Goal: Task Accomplishment & Management: Manage account settings

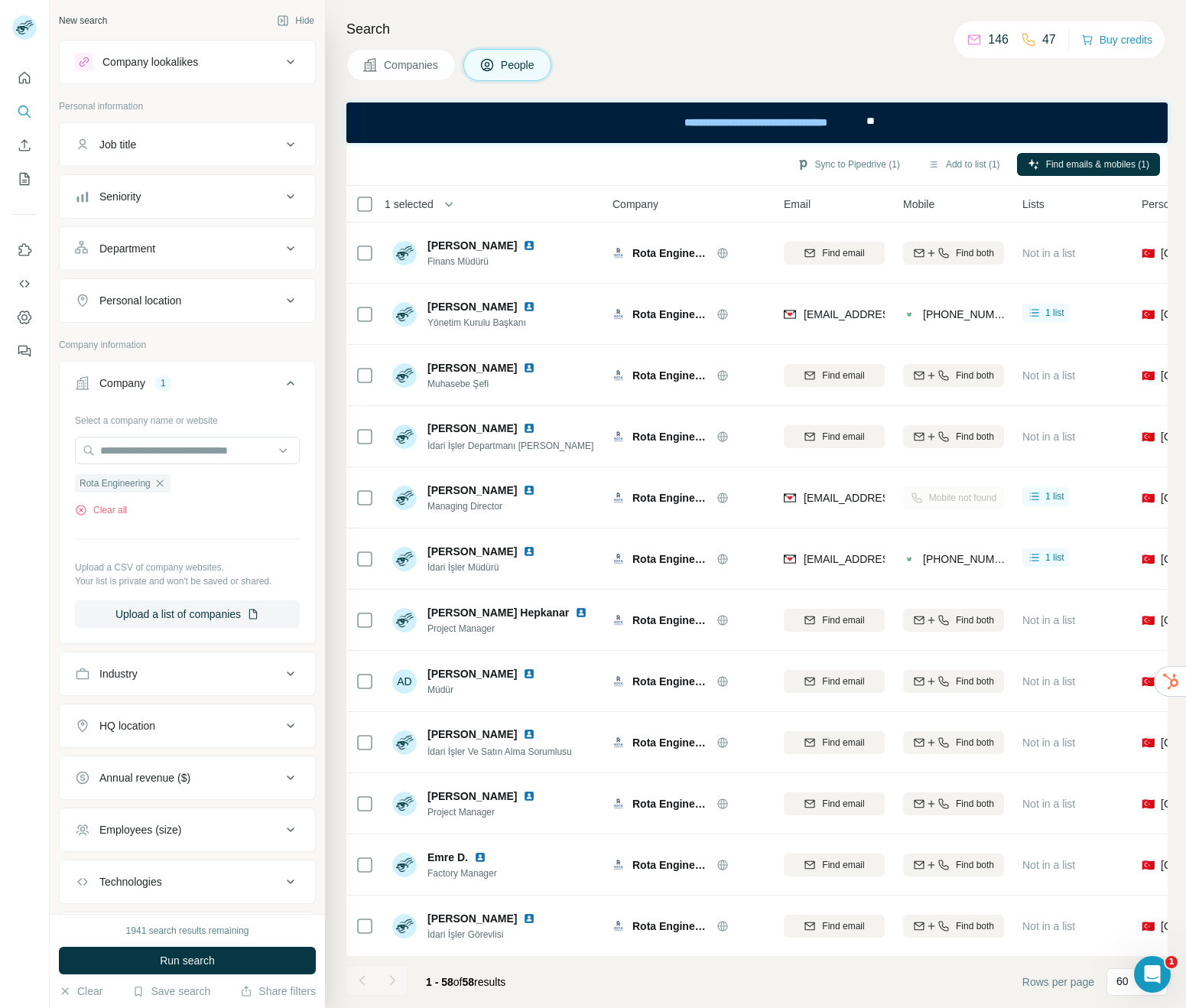
scroll to position [1458, 0]
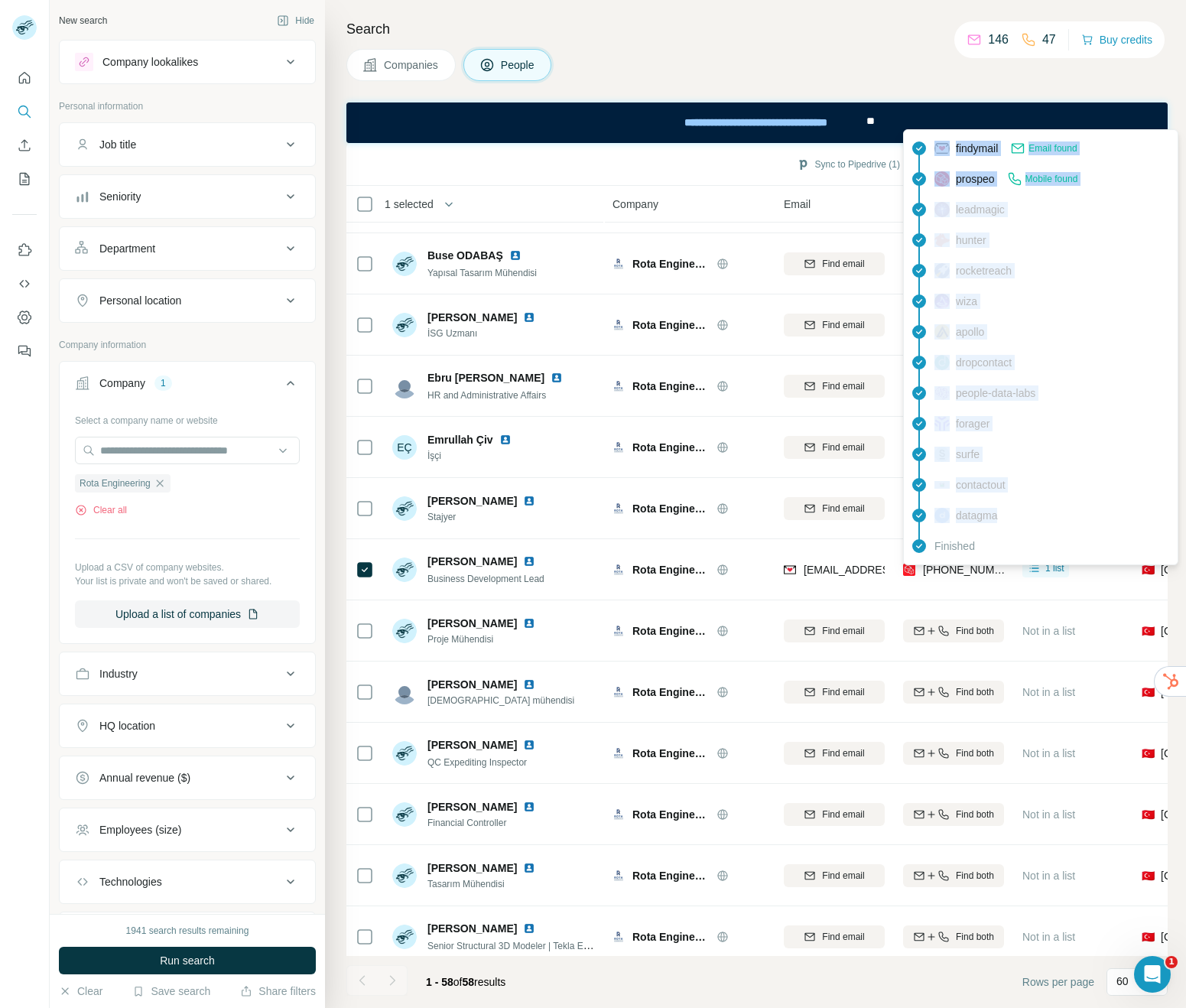
drag, startPoint x: 1011, startPoint y: 529, endPoint x: 949, endPoint y: 145, distance: 389.0
click at [949, 145] on div "findymail Email found prospeo Mobile found leadmagic hunter rocketreach wiza ap…" at bounding box center [1041, 346] width 268 height 428
copy div "findymail Email found prospeo Mobile found leadmagic hunter rocketreach wiza ap…"
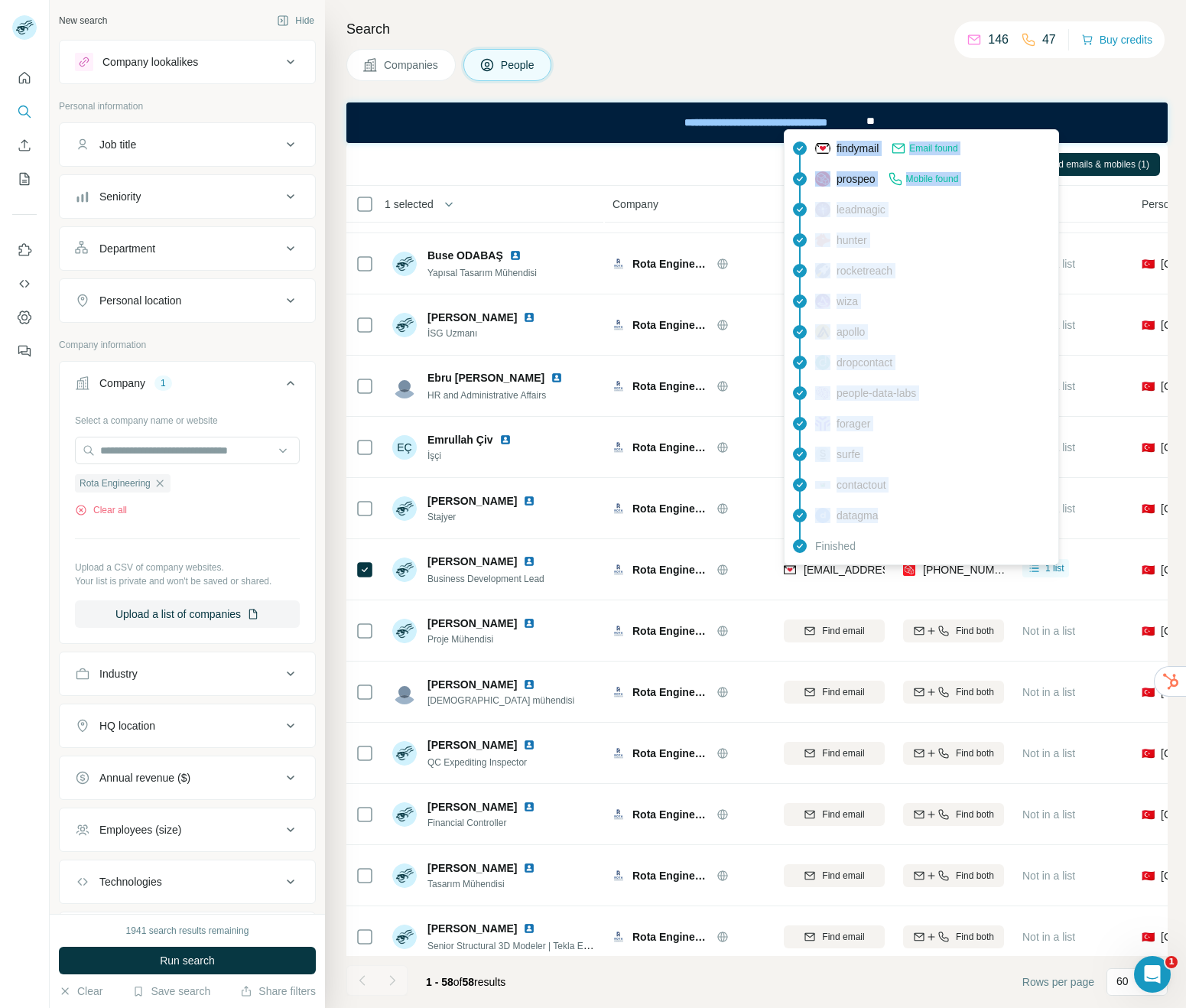
drag, startPoint x: 900, startPoint y: 528, endPoint x: 834, endPoint y: 148, distance: 385.7
click at [833, 148] on div "findymail Email found prospeo Mobile found leadmagic hunter rocketreach wiza ap…" at bounding box center [921, 346] width 268 height 428
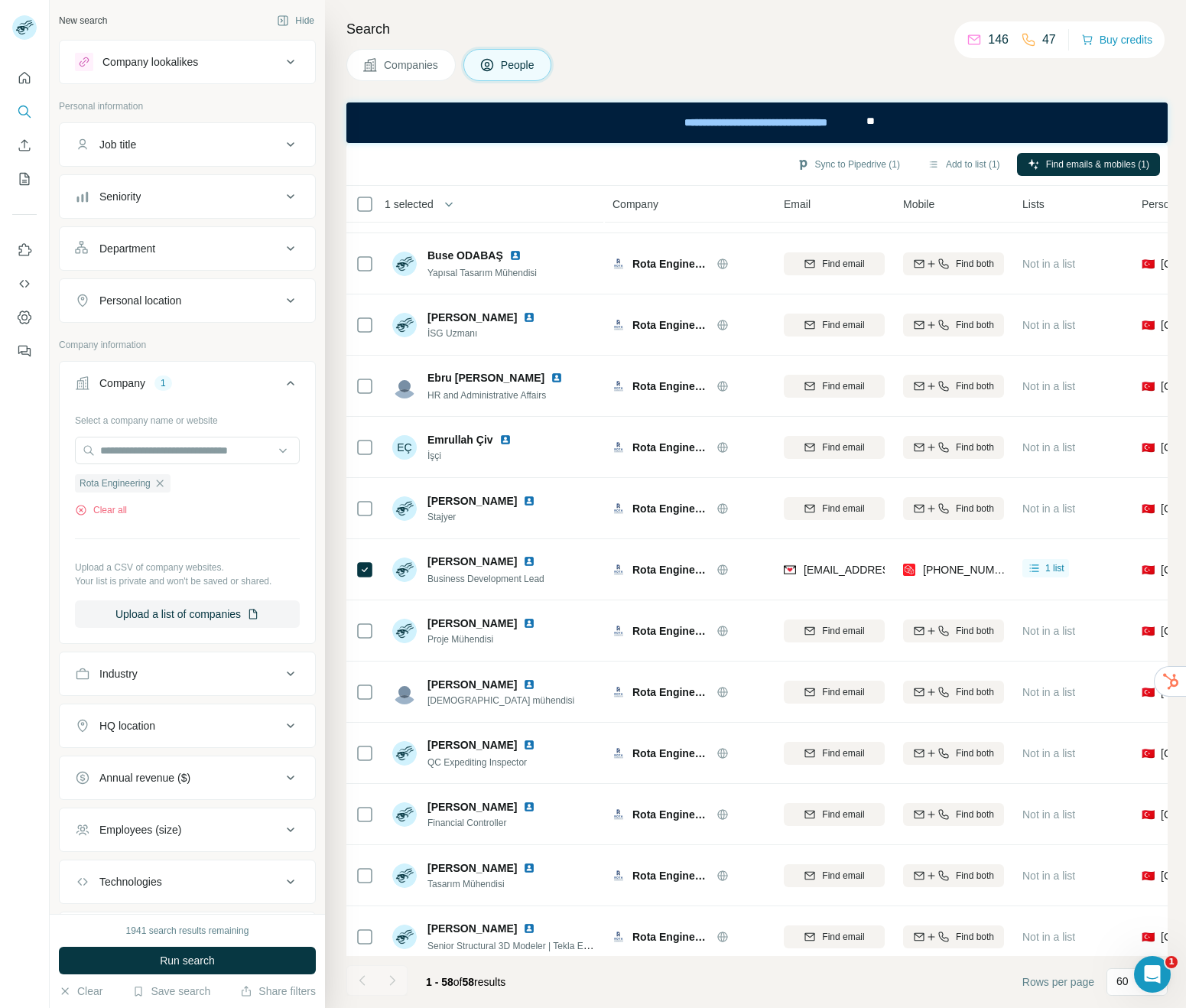
copy div "findymail Email found prospeo Mobile found leadmagic hunter rocketreach wiza ap…"
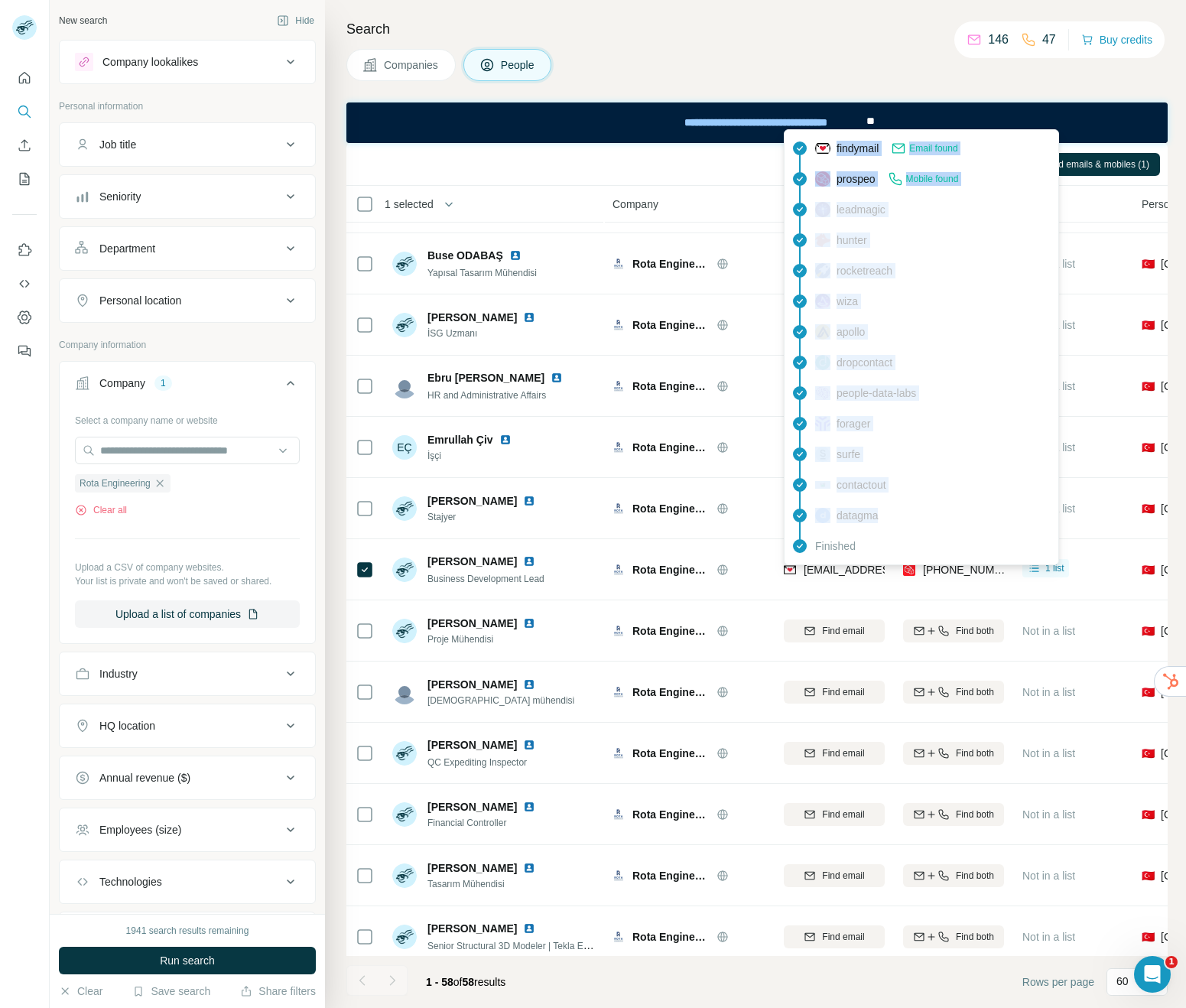
copy div "findymail Email found prospeo Mobile found leadmagic hunter rocketreach wiza ap…"
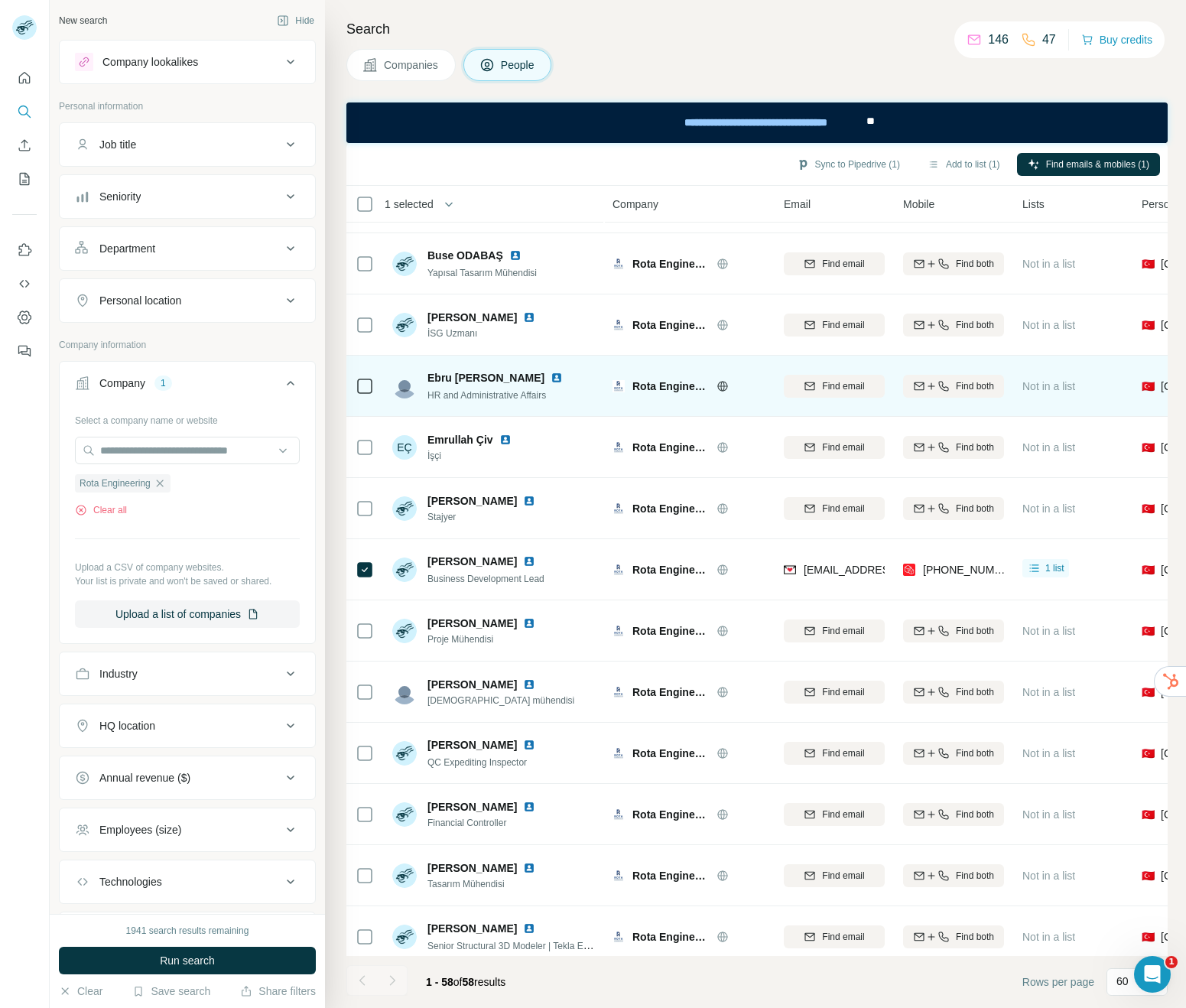
click at [472, 373] on span "Ebru [PERSON_NAME]" at bounding box center [486, 377] width 117 height 15
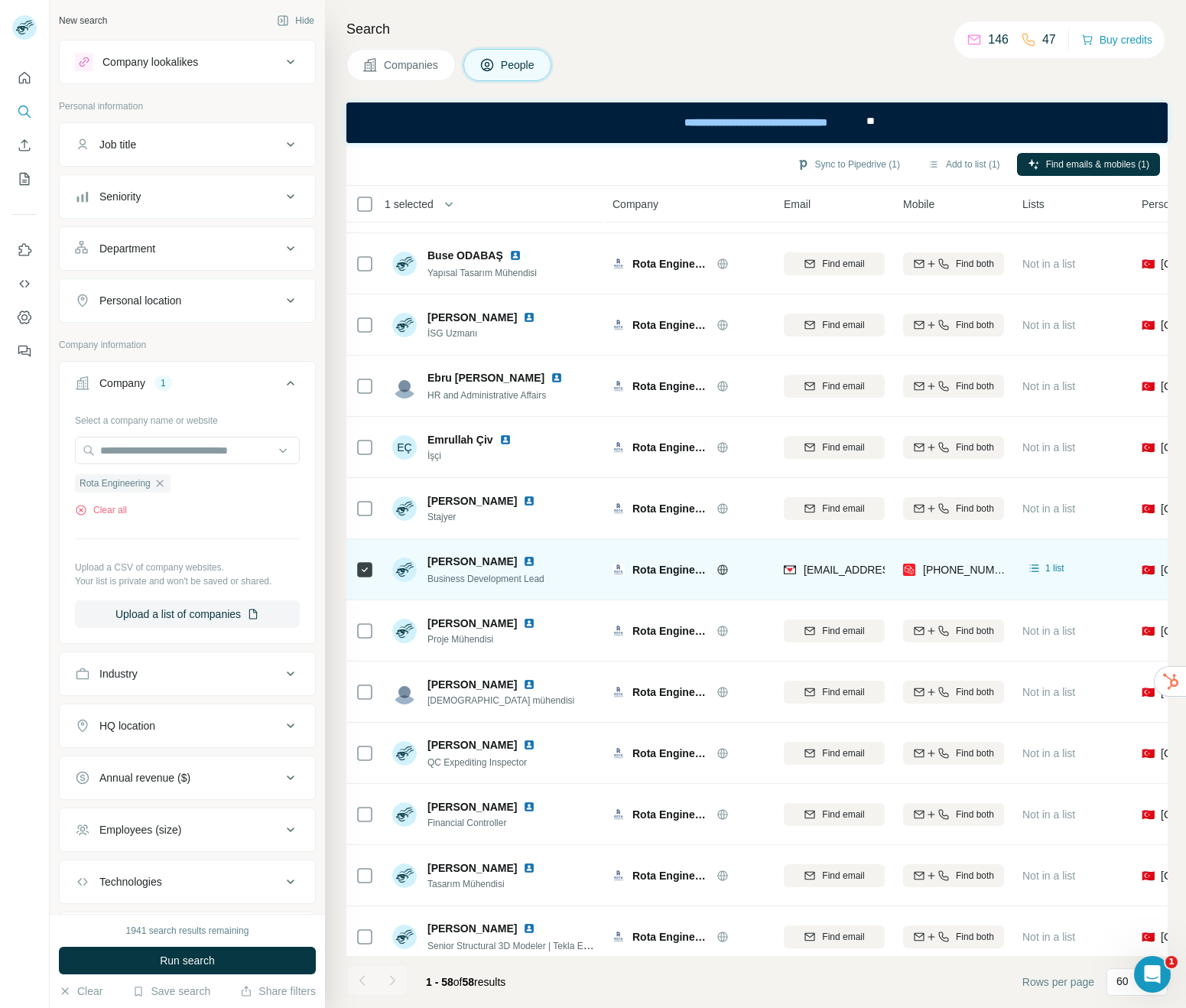
click at [437, 565] on span "[PERSON_NAME]" at bounding box center [472, 561] width 90 height 15
click at [1042, 574] on div "1 list" at bounding box center [1046, 567] width 38 height 15
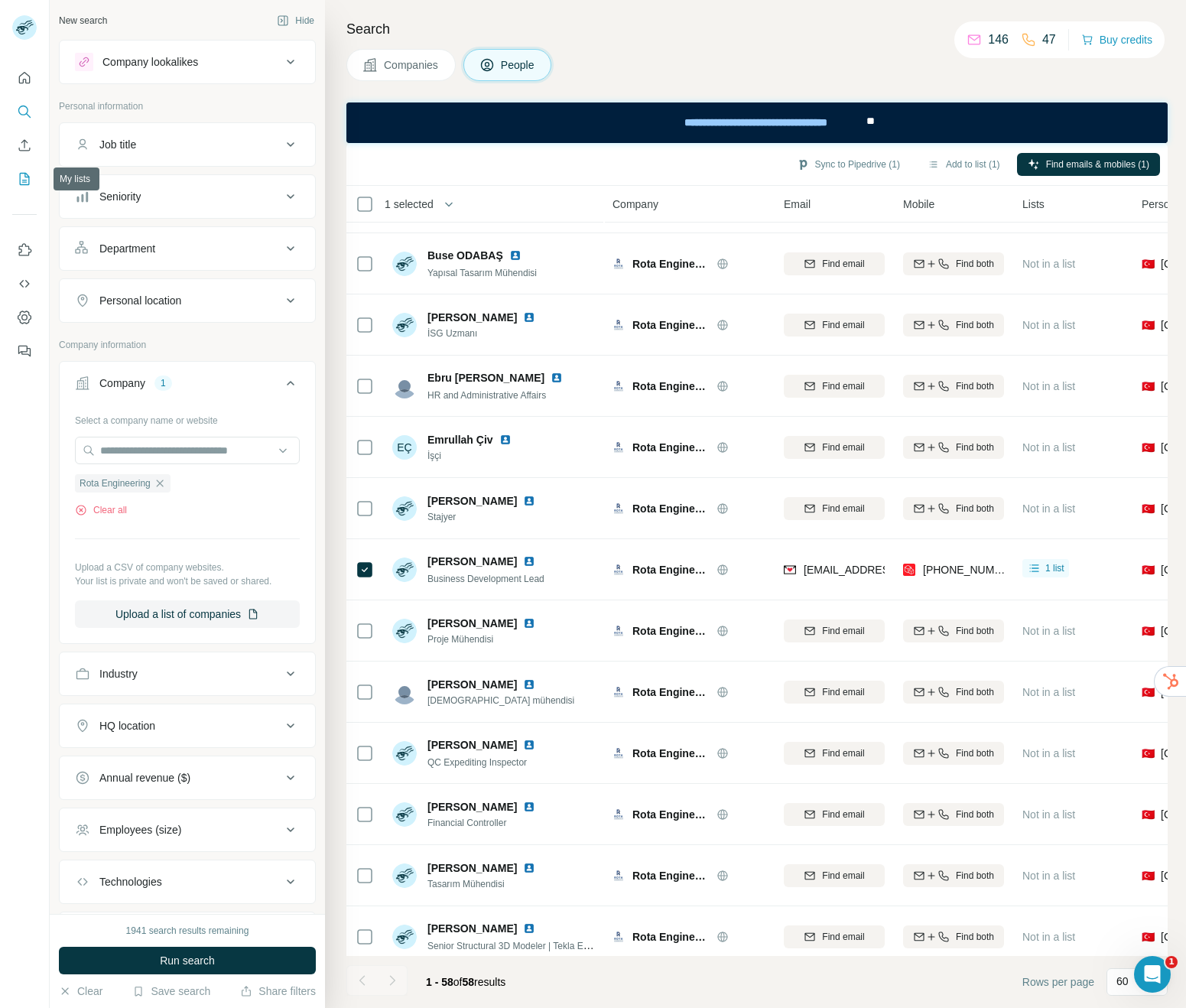
click at [17, 184] on icon "My lists" at bounding box center [24, 179] width 15 height 15
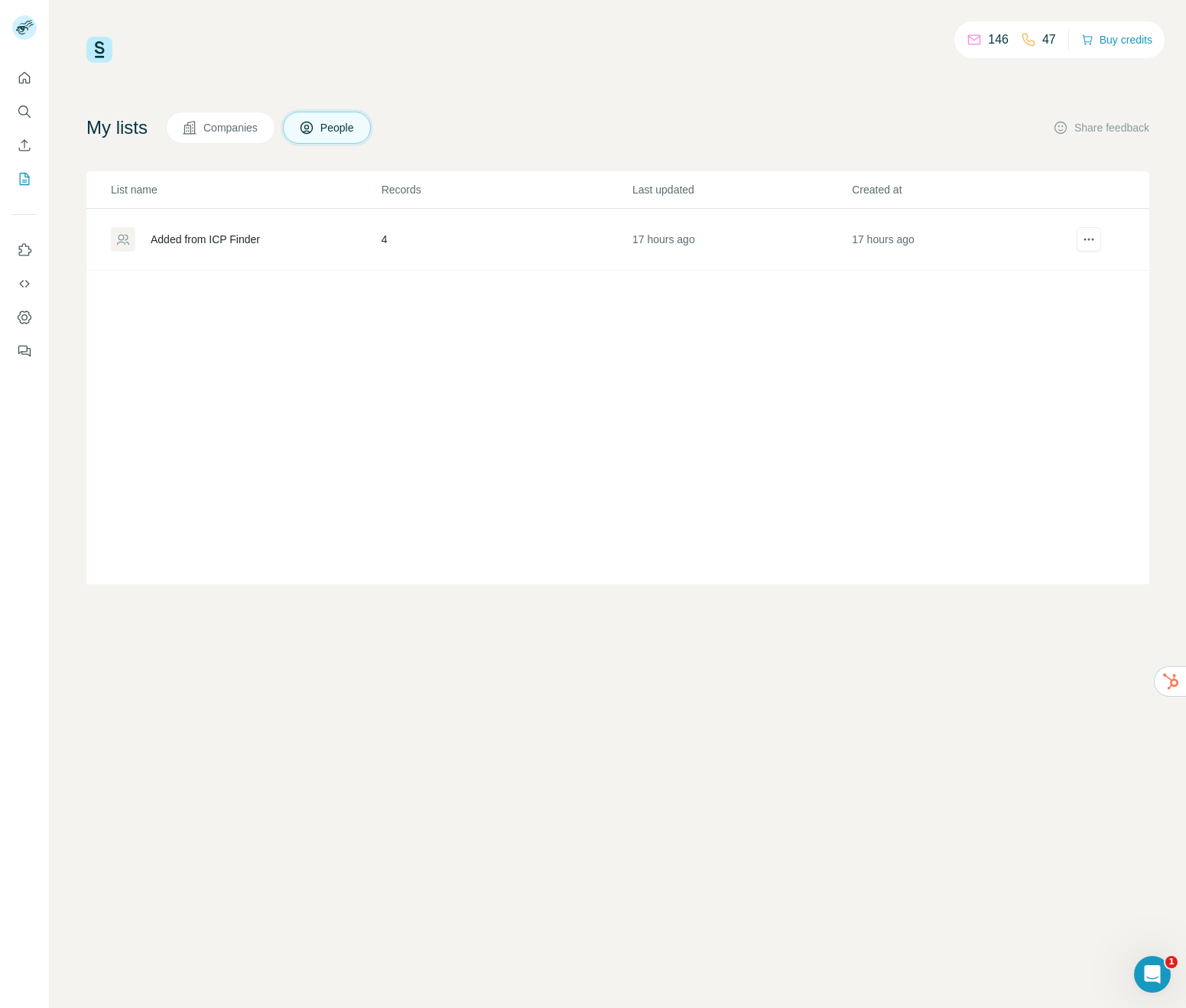
click at [188, 232] on div "Added from ICP Finder" at bounding box center [206, 239] width 110 height 15
